Goal: Contribute content

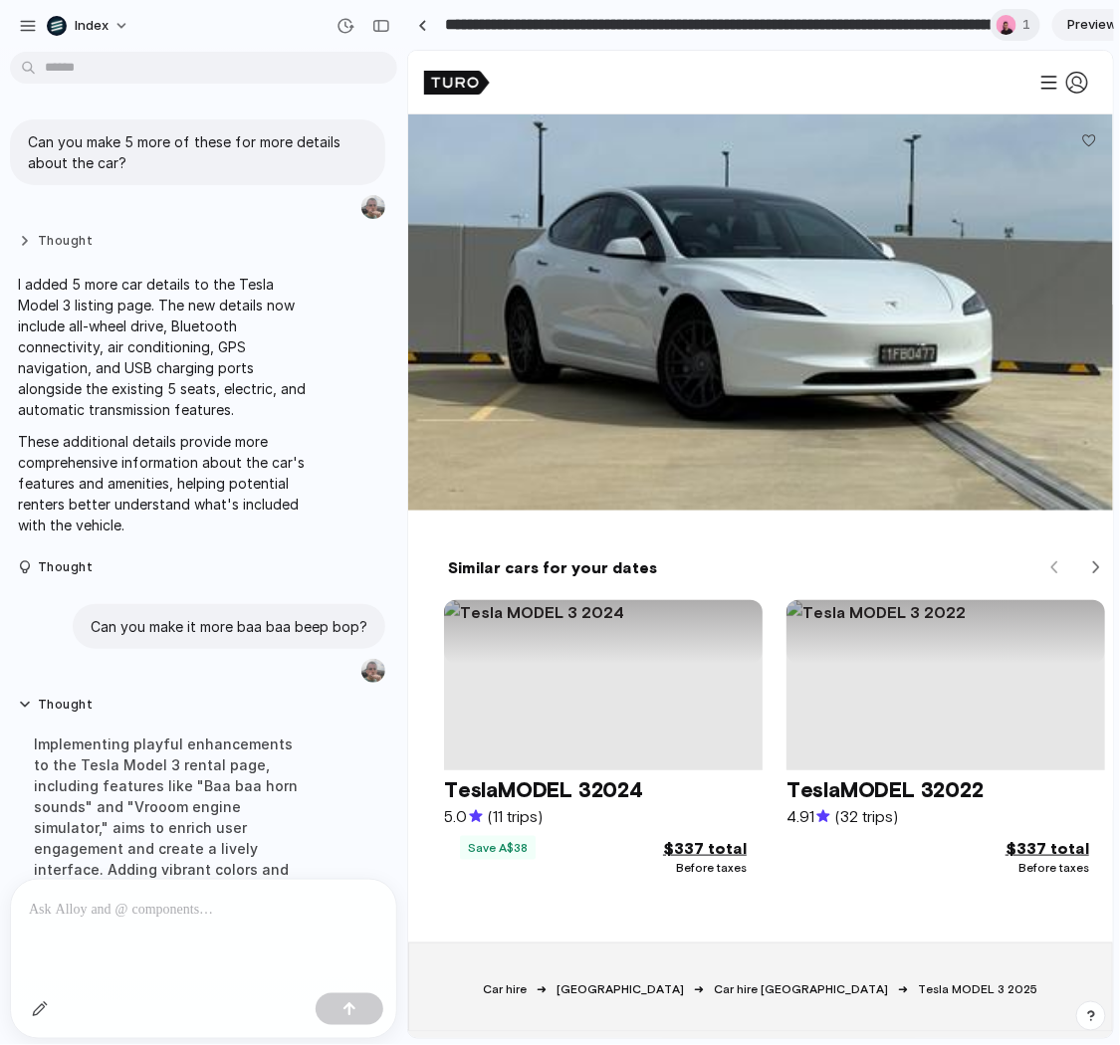
scroll to position [693, 0]
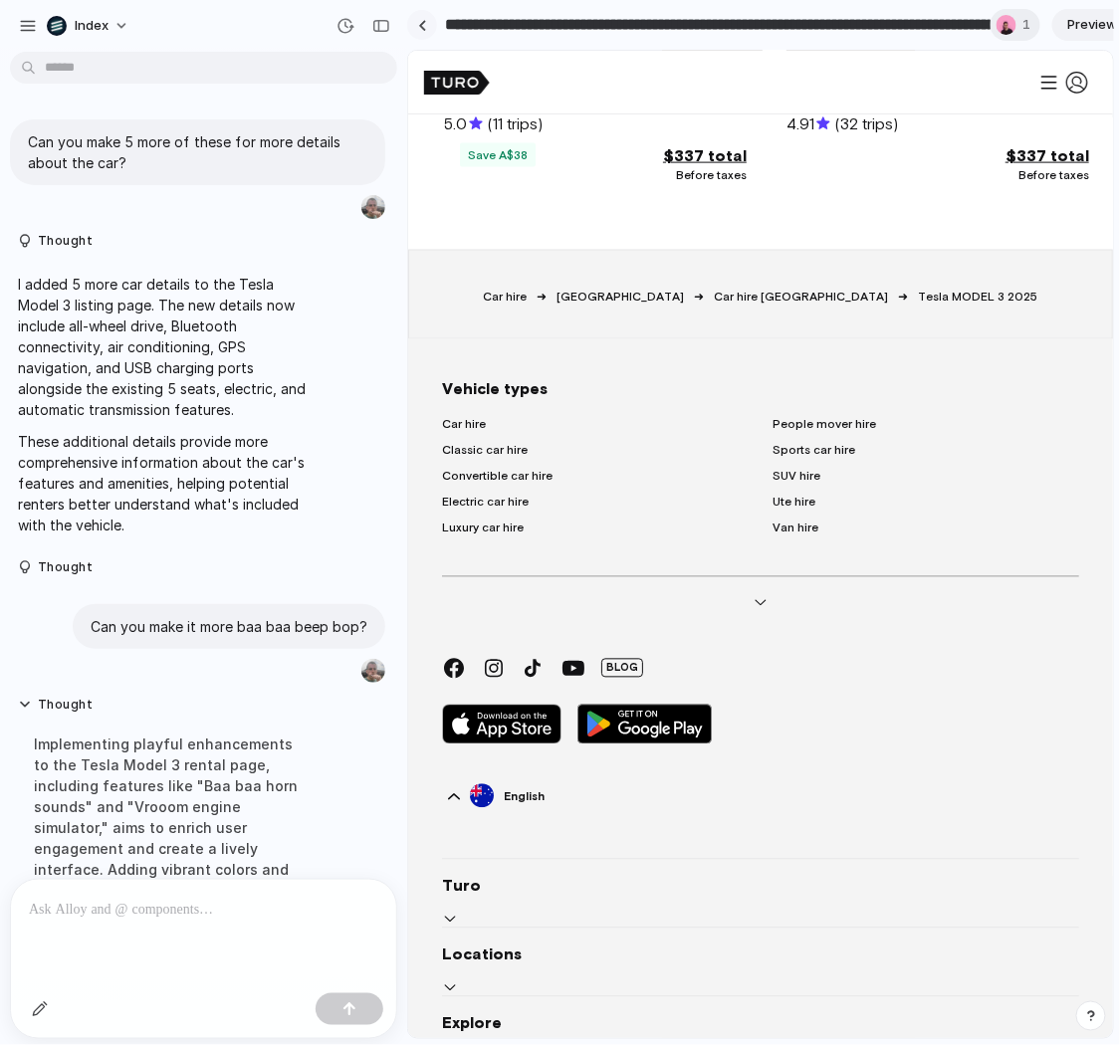
click at [427, 15] on link at bounding box center [422, 25] width 30 height 30
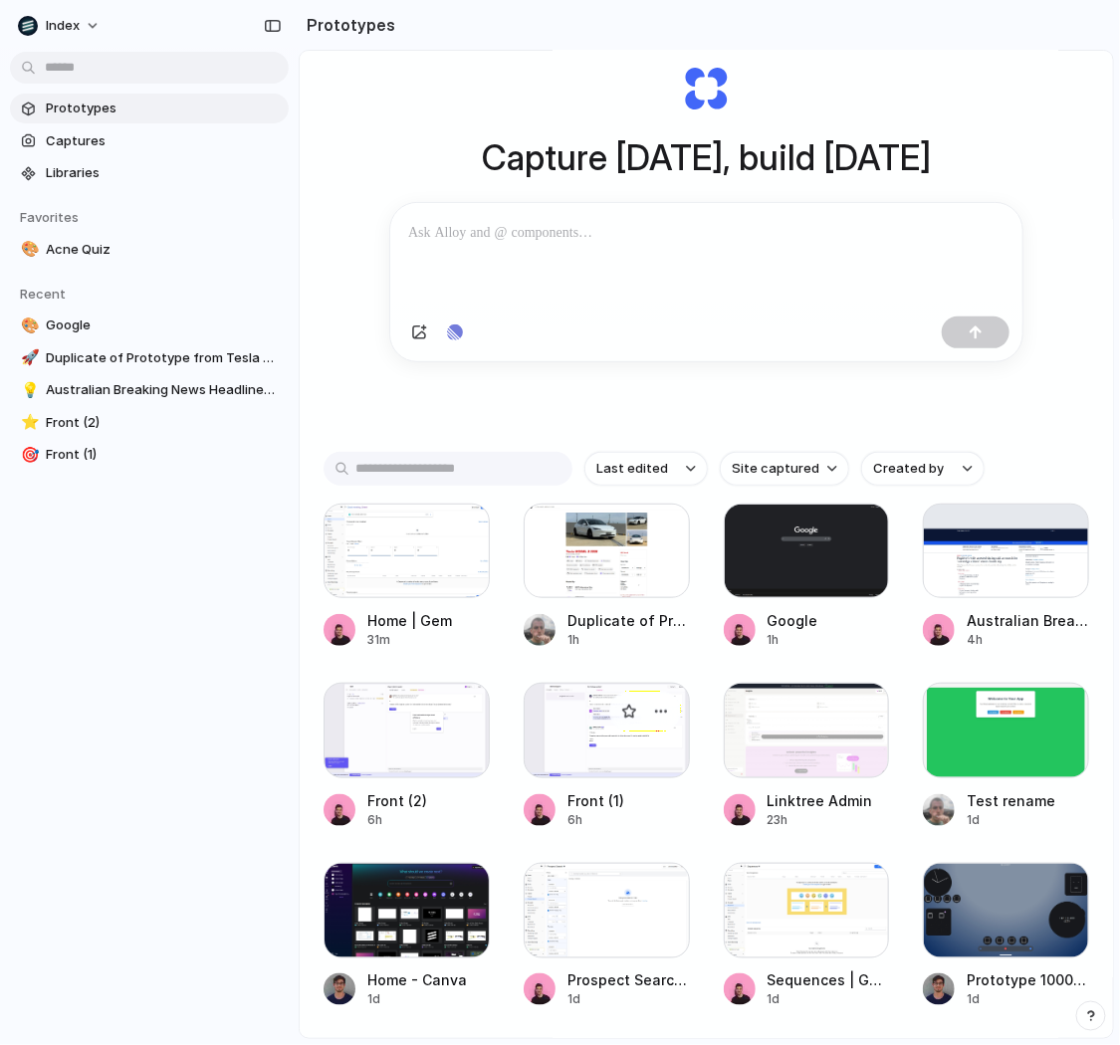
scroll to position [87, 0]
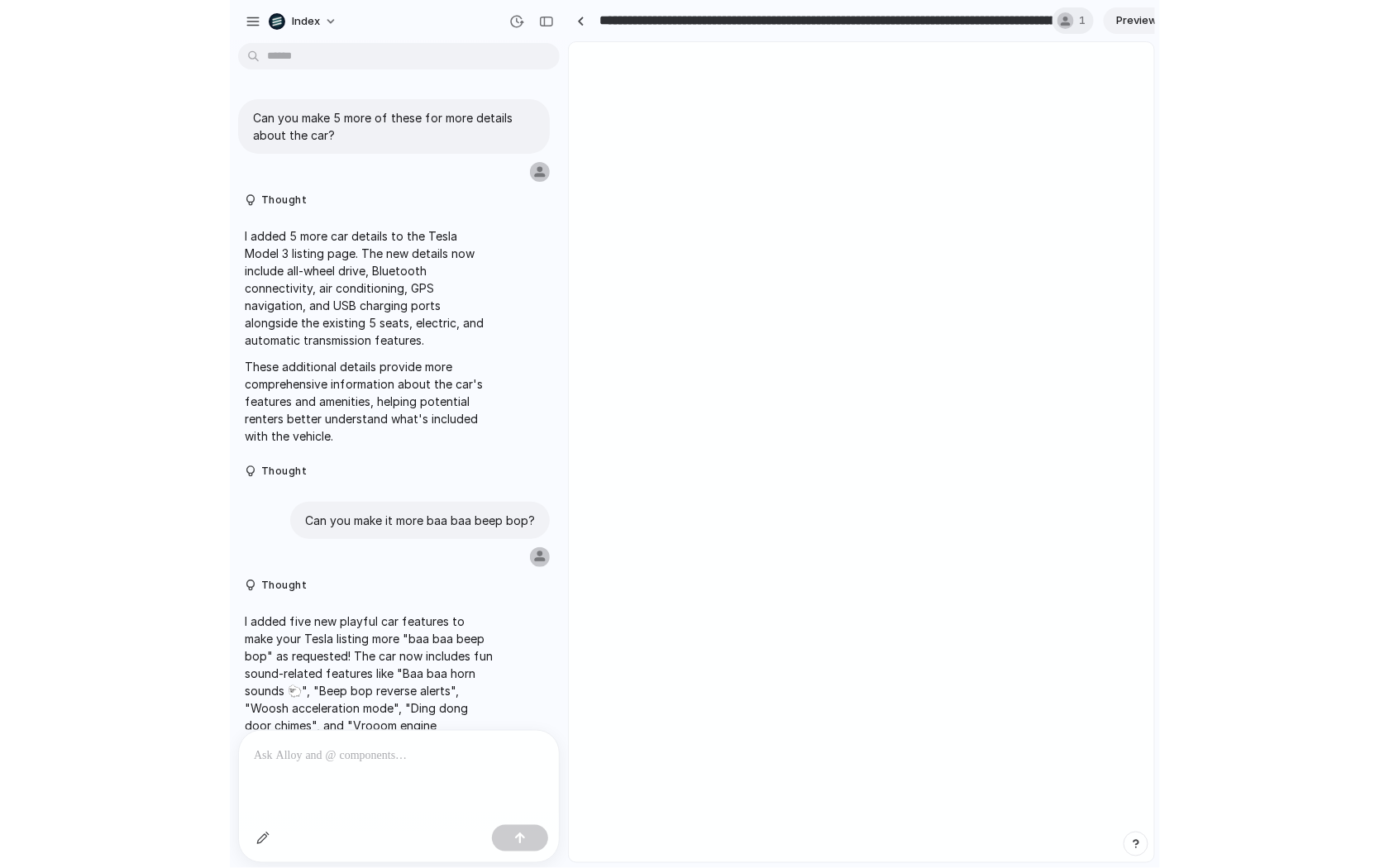
scroll to position [99, 0]
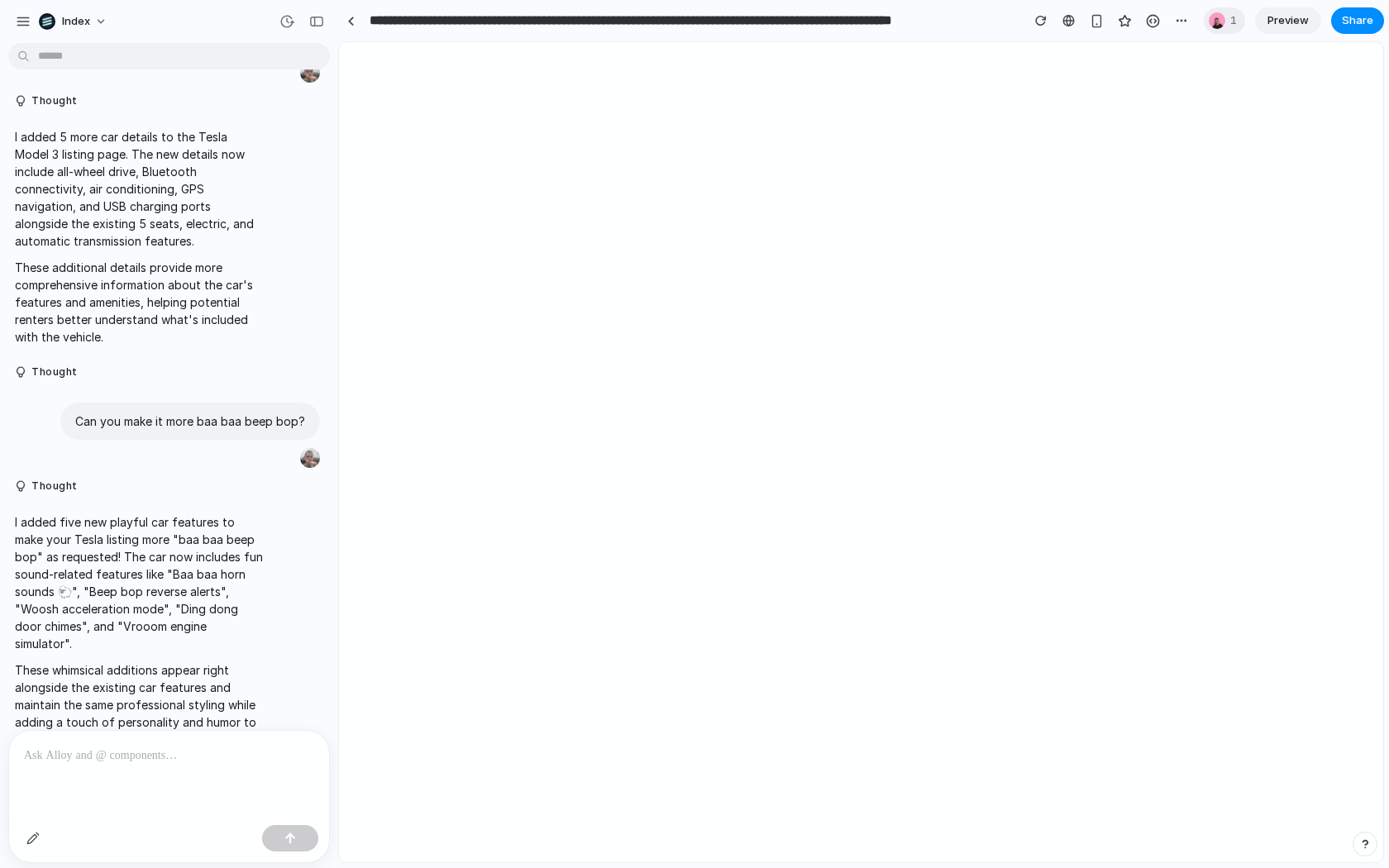
select select "*******"
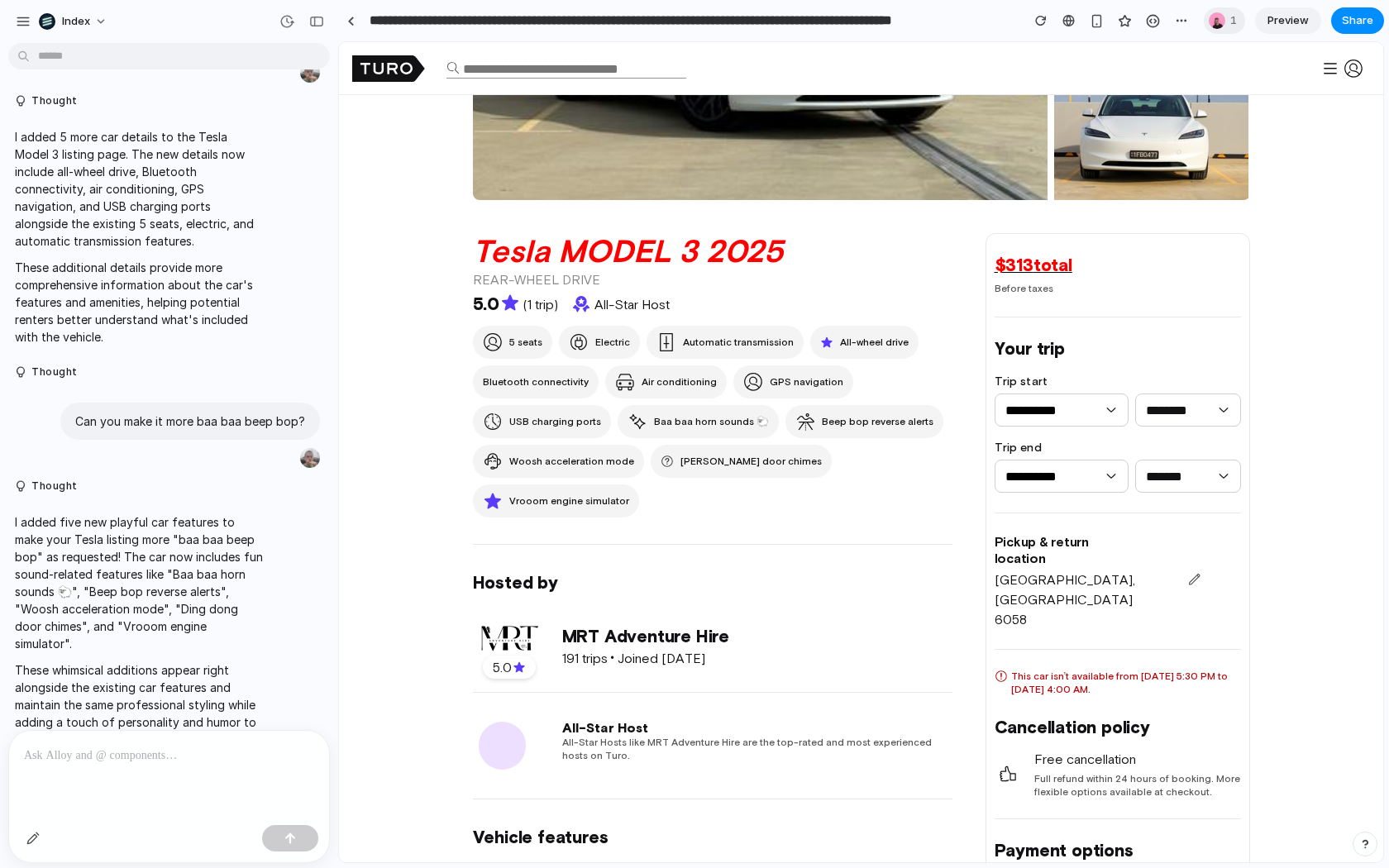
scroll to position [0, 0]
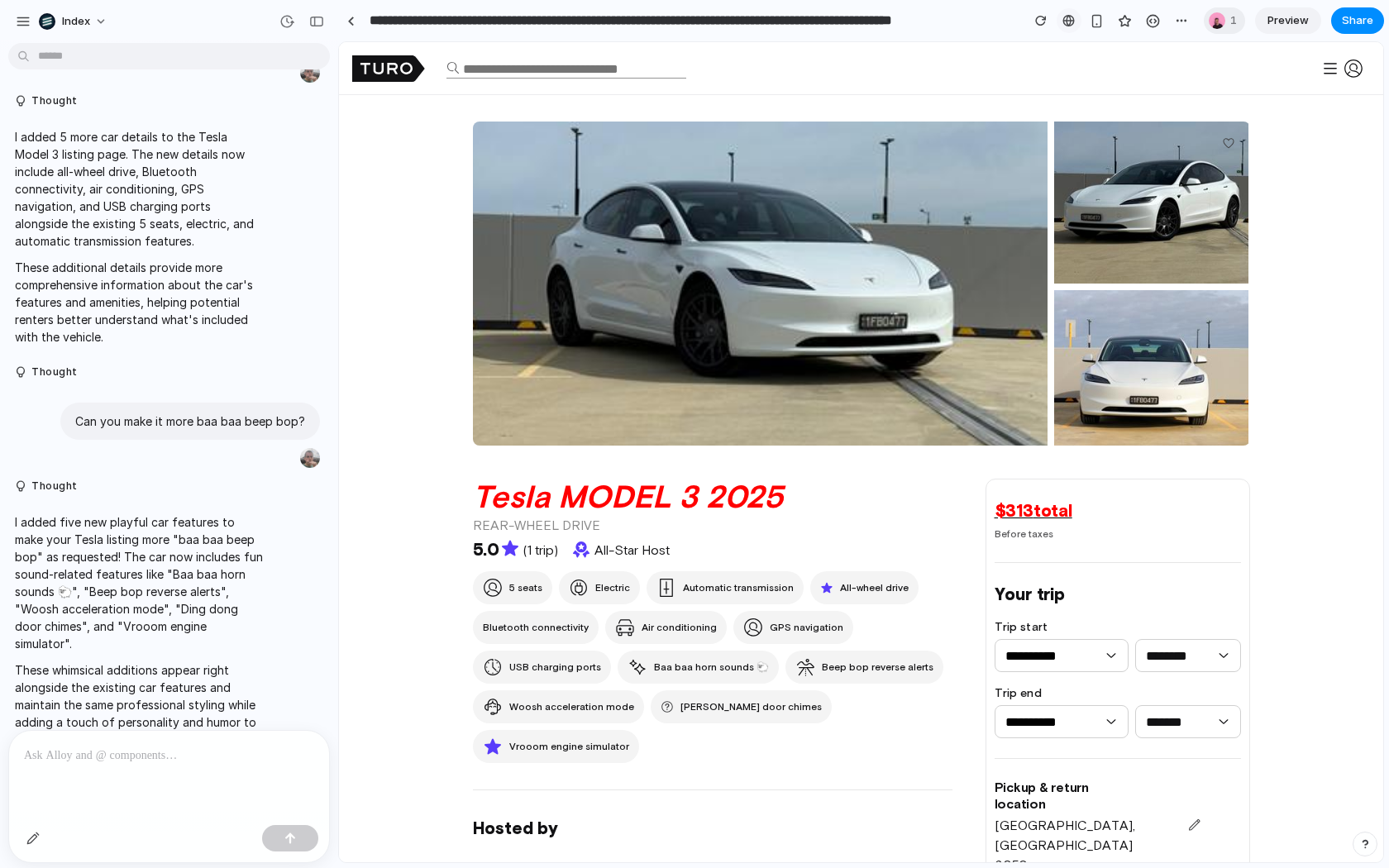
click at [930, 22] on div at bounding box center [1068, 21] width 12 height 13
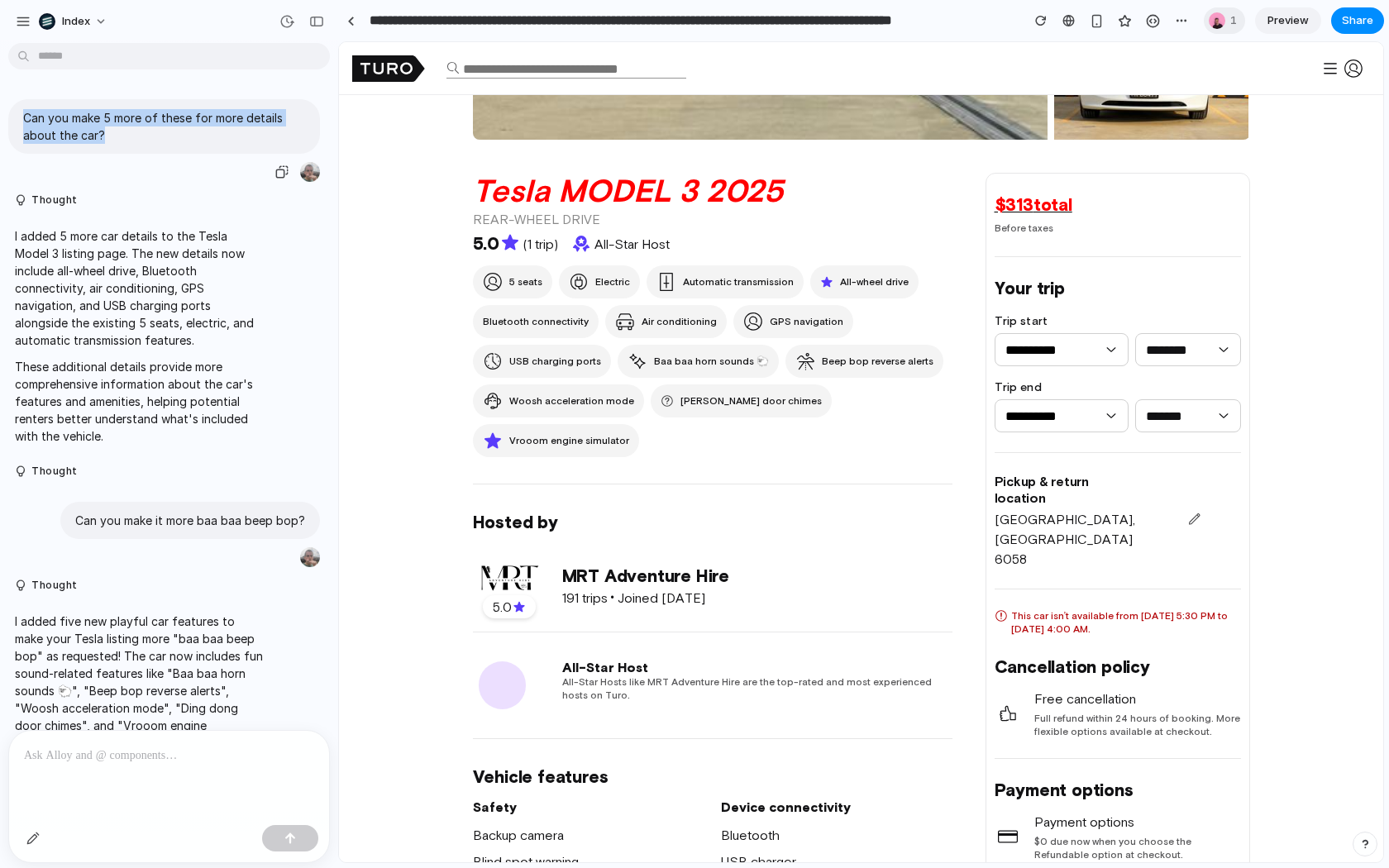
drag, startPoint x: 117, startPoint y: 134, endPoint x: 17, endPoint y: 113, distance: 102.2
click at [17, 113] on div "Can you make 5 more of these for more details about the car?" at bounding box center [164, 126] width 312 height 55
click at [27, 836] on div "button" at bounding box center [33, 838] width 13 height 13
click at [591, 441] on div at bounding box center [861, 452] width 1044 height 820
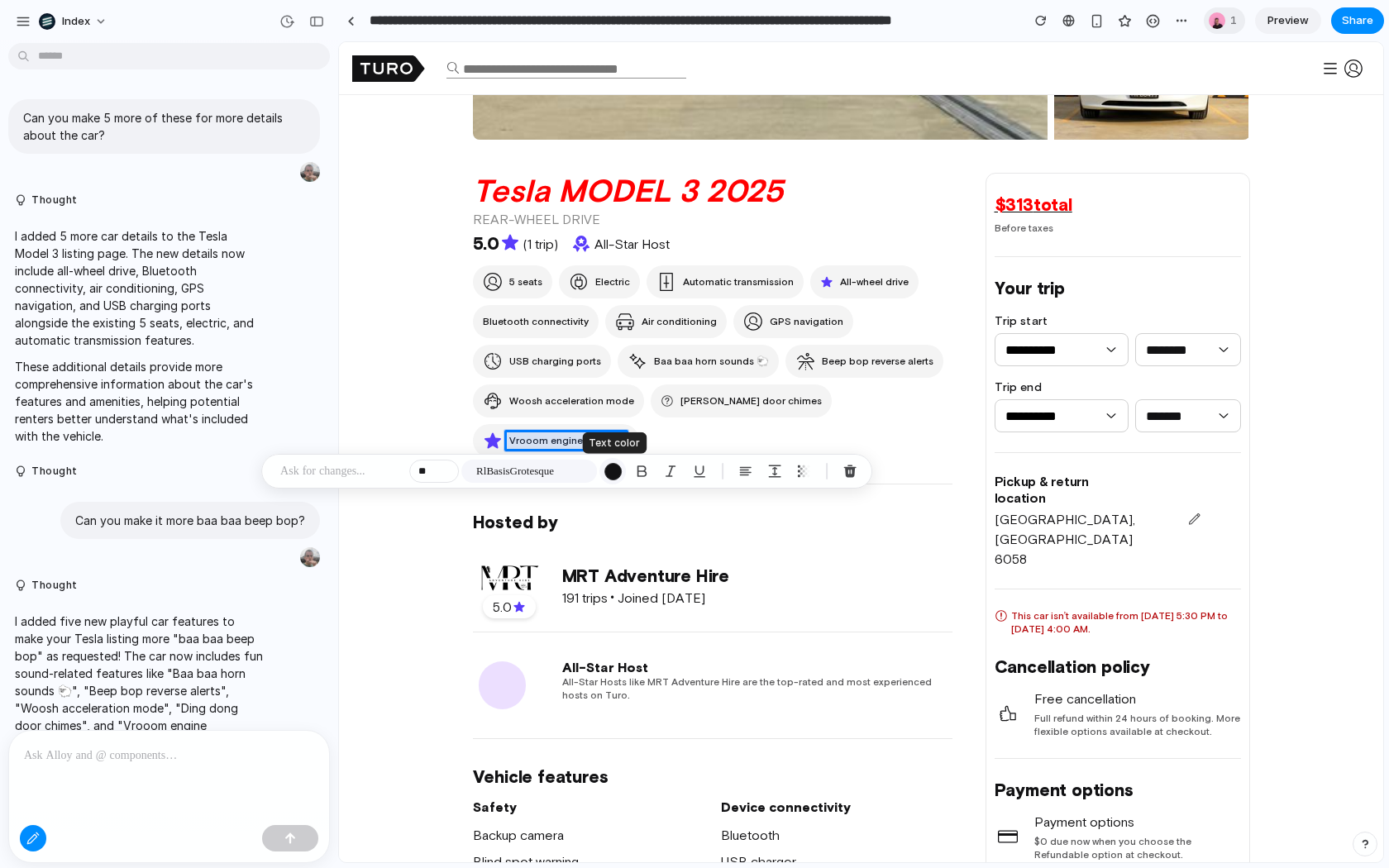
click at [613, 466] on div "button" at bounding box center [613, 471] width 17 height 17
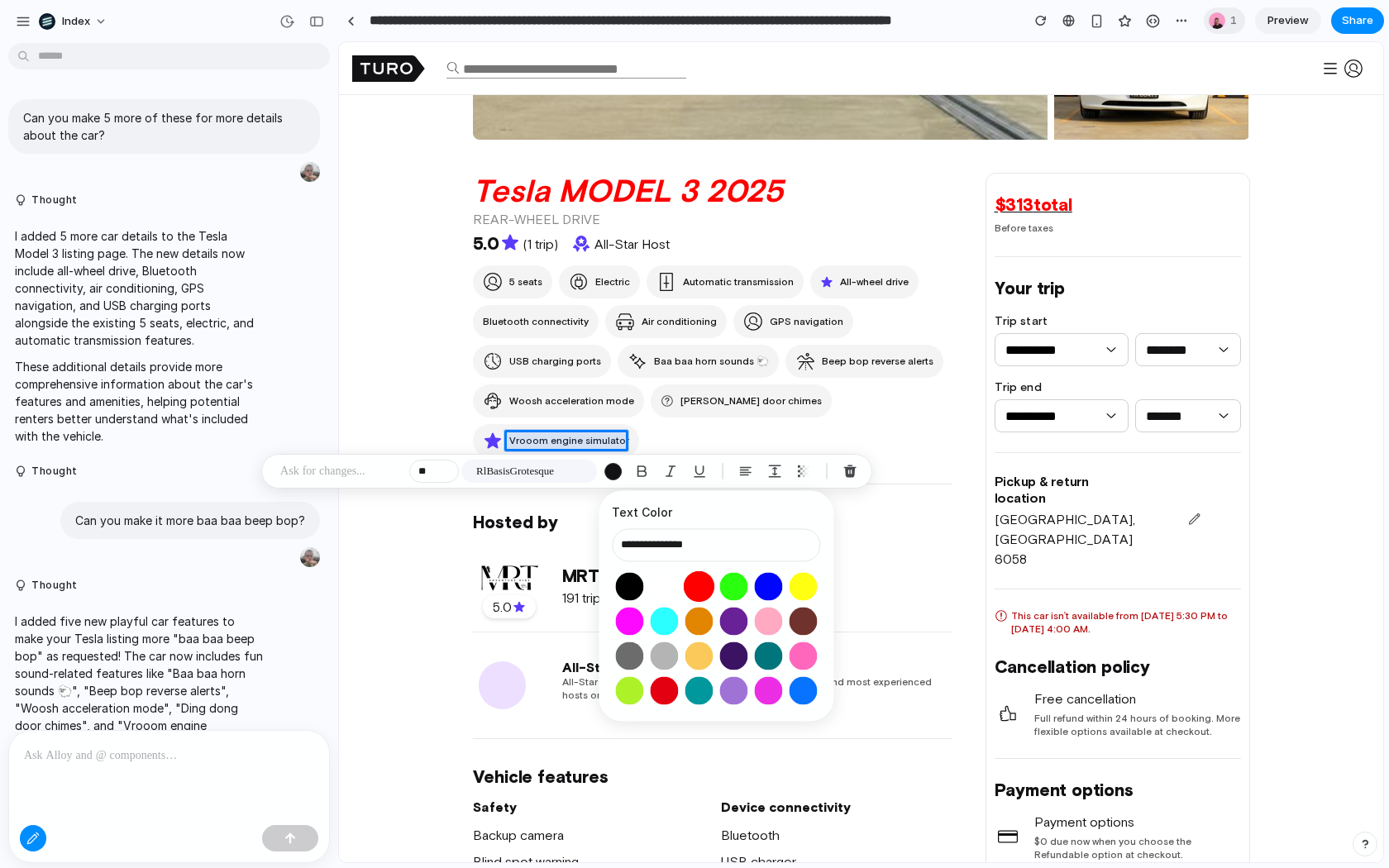
type input "**********"
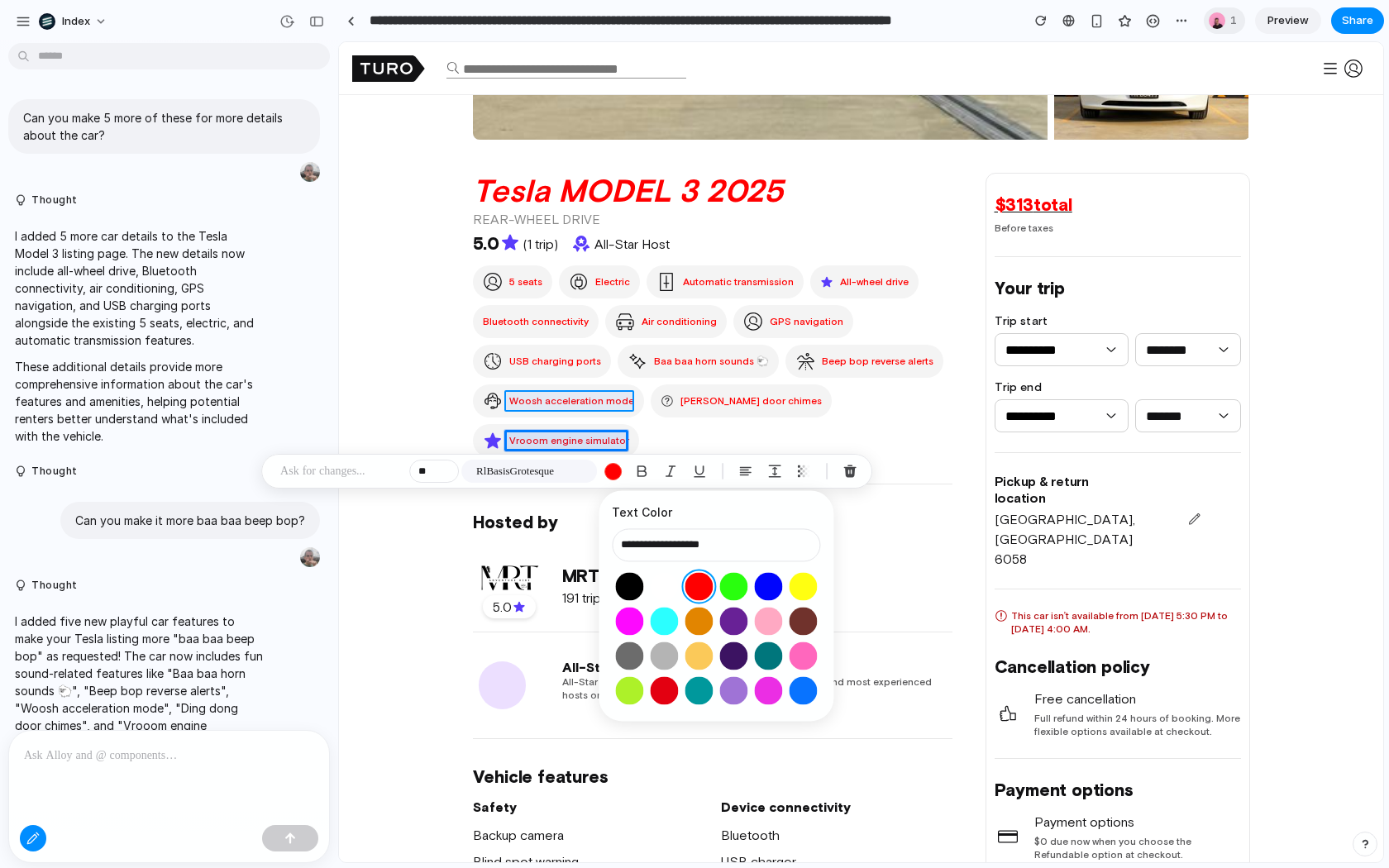
click at [533, 404] on div at bounding box center [861, 452] width 1044 height 820
